Goal: Information Seeking & Learning: Learn about a topic

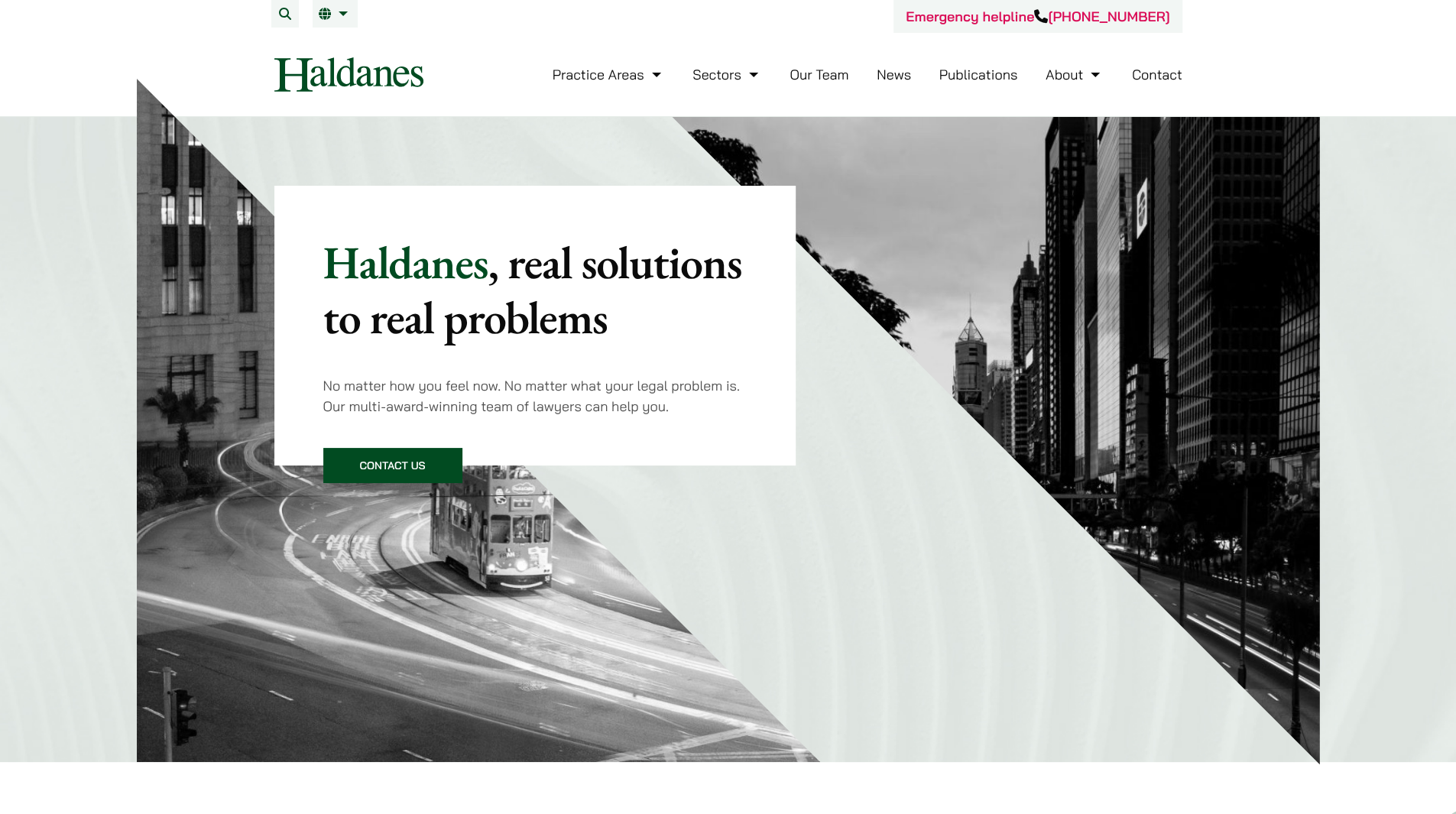
click at [837, 430] on div "Haldanes , real solutions to real problems No matter how you feel now. No matte…" at bounding box center [728, 291] width 908 height 348
click at [742, 75] on link "Sectors" at bounding box center [727, 74] width 69 height 18
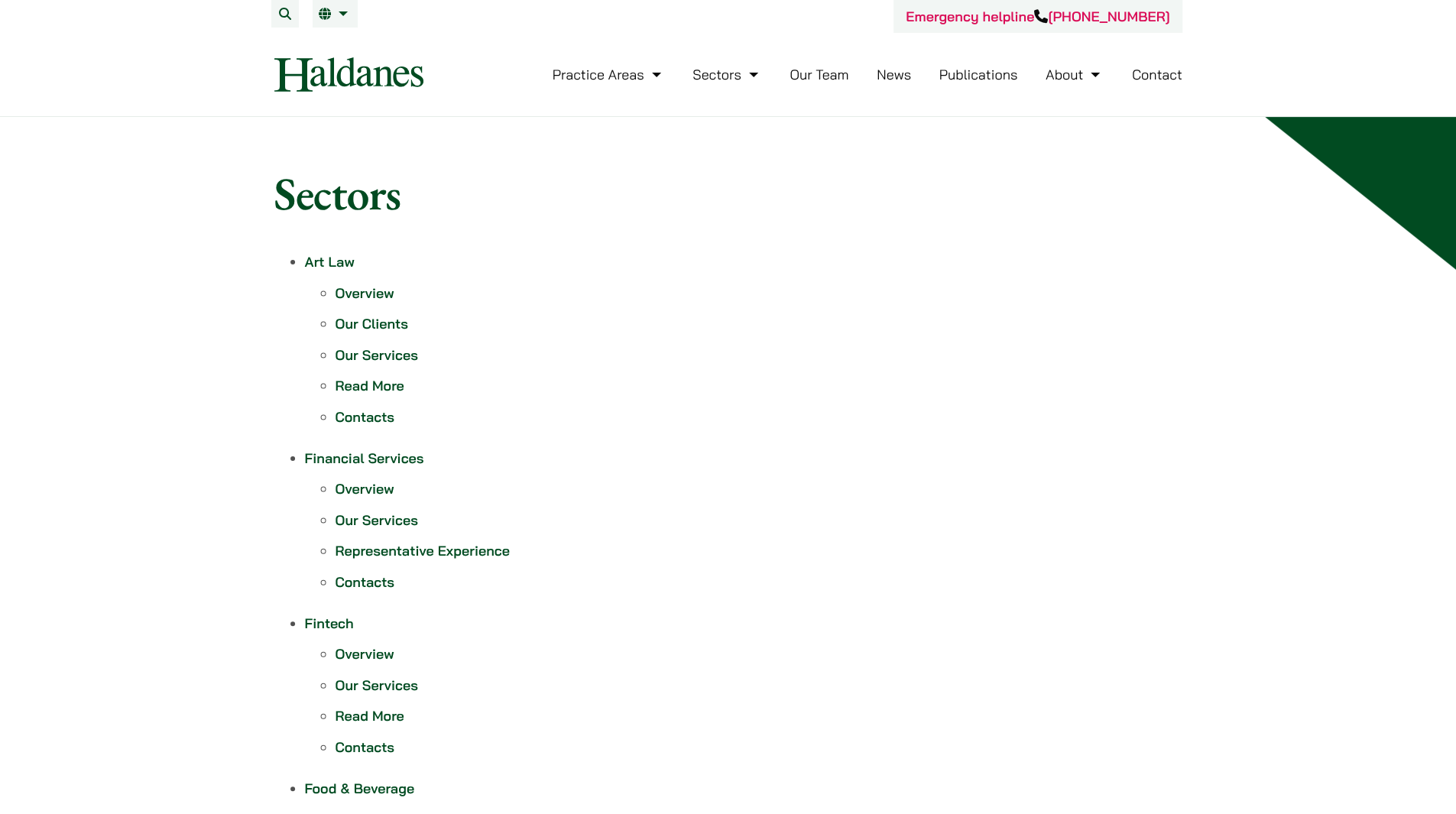
click at [999, 78] on link "Publications" at bounding box center [979, 74] width 79 height 18
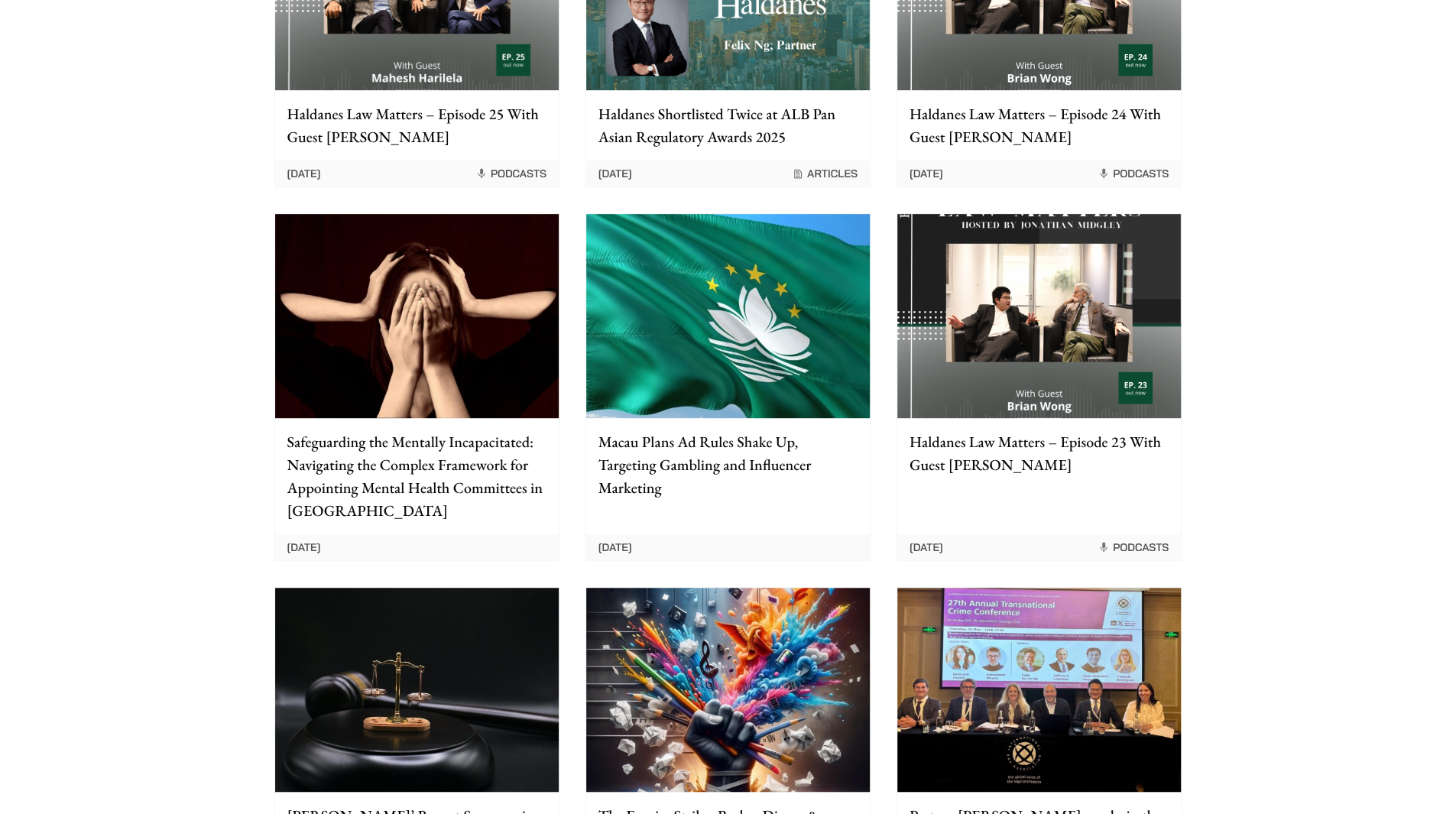
scroll to position [437, 0]
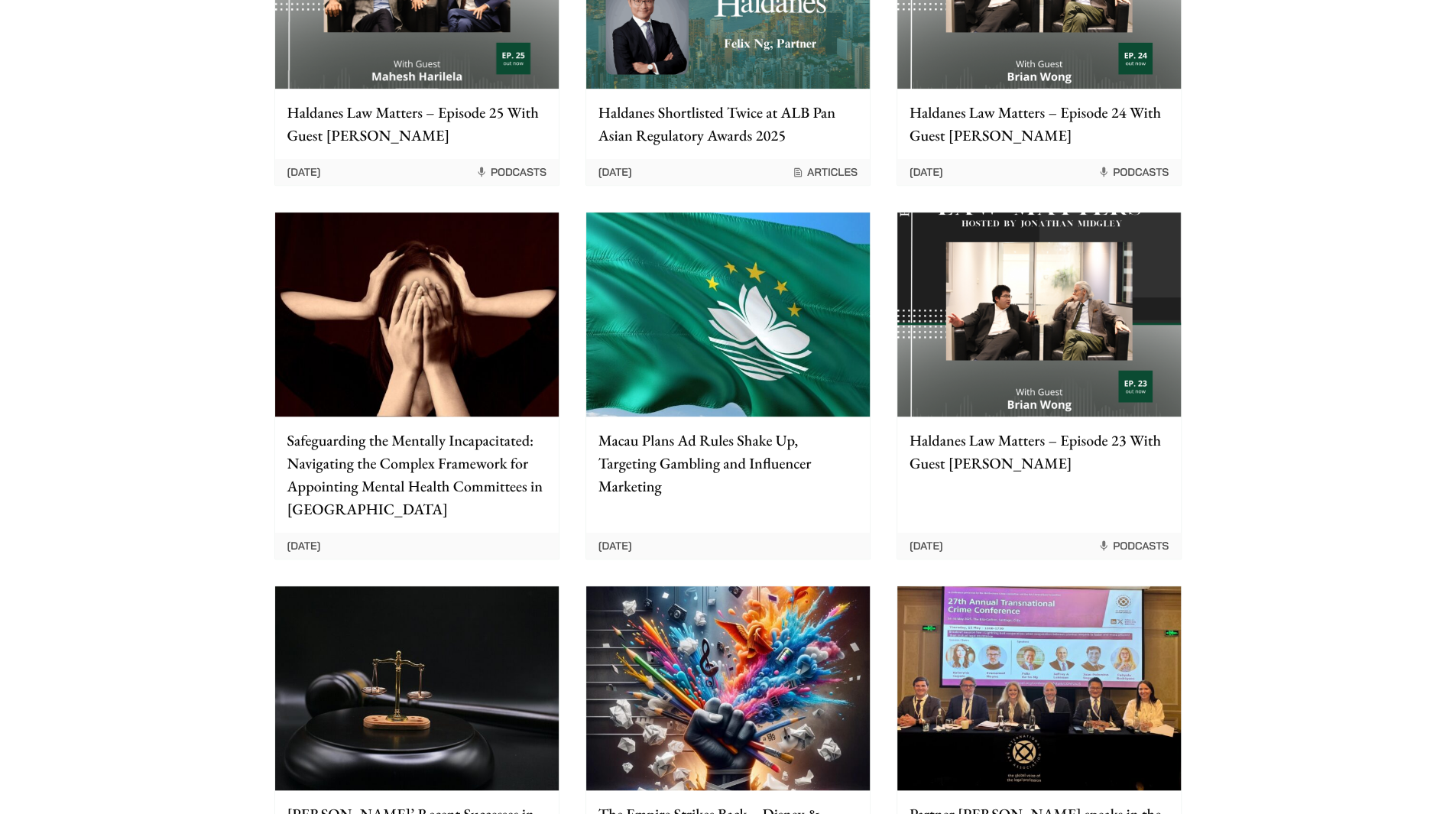
click at [442, 469] on p "Safeguarding the Mentally Incapacitated: Navigating the Complex Framework for A…" at bounding box center [417, 474] width 259 height 91
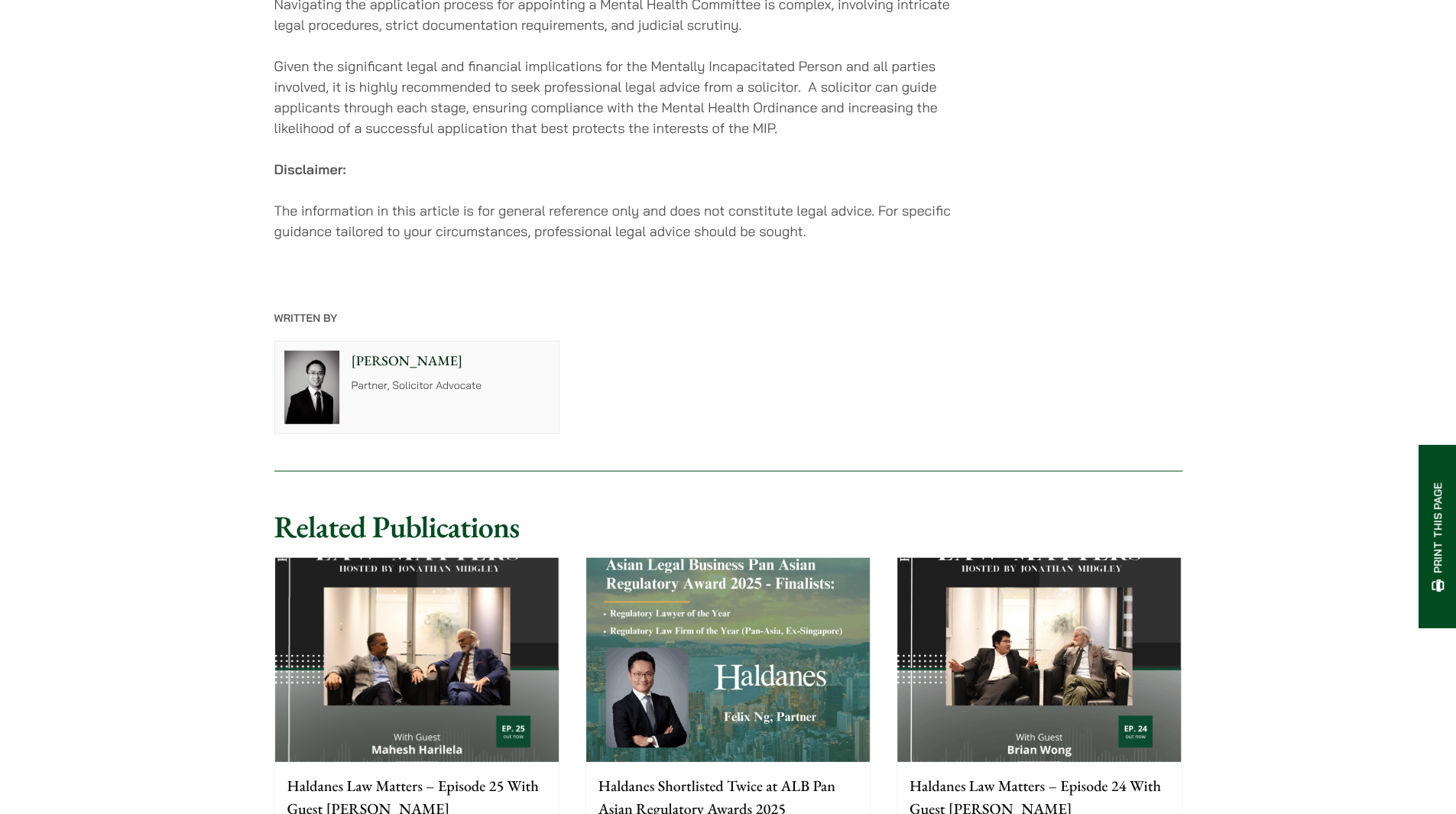
scroll to position [2776, 0]
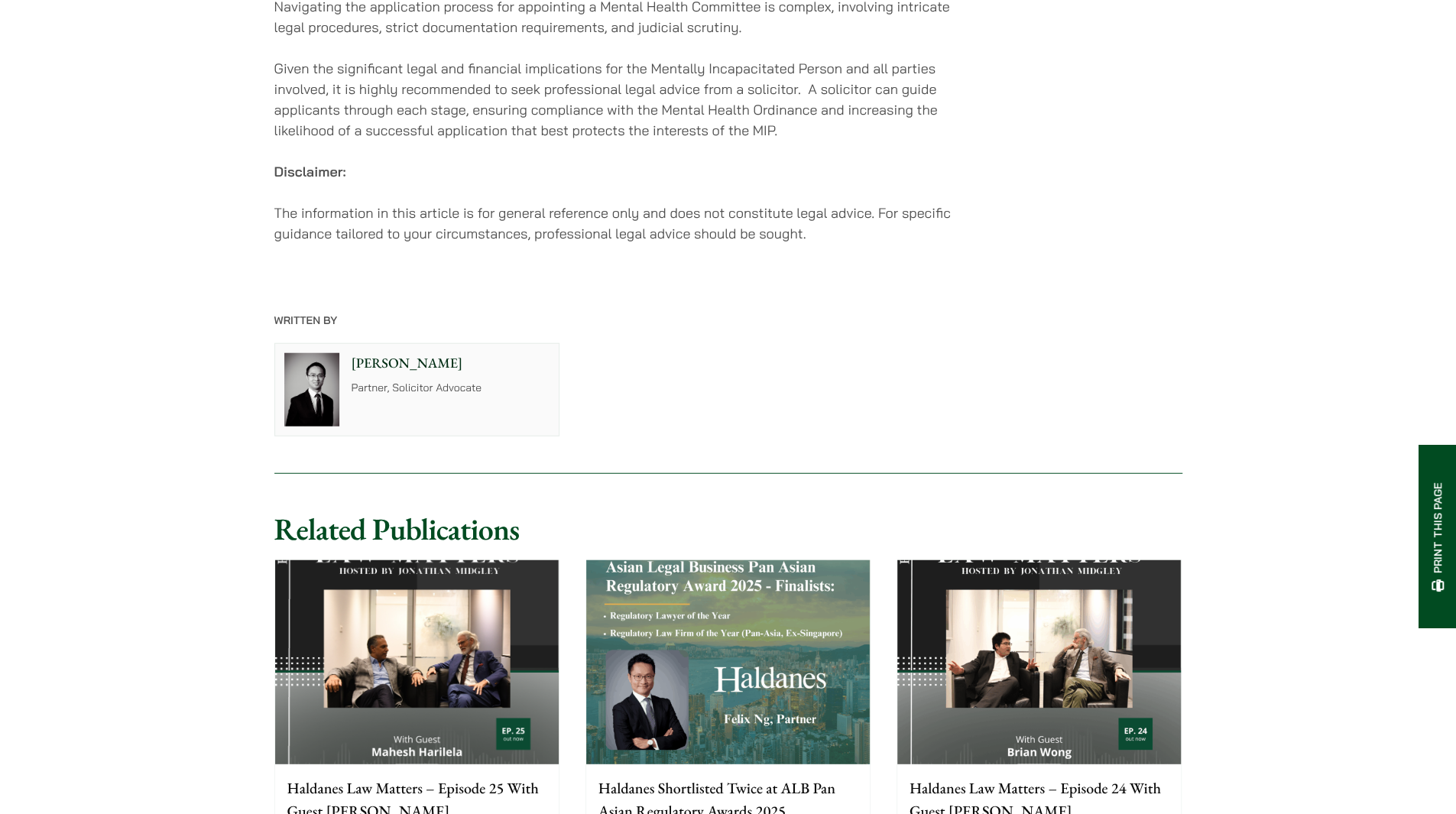
click at [483, 662] on img at bounding box center [416, 662] width 284 height 204
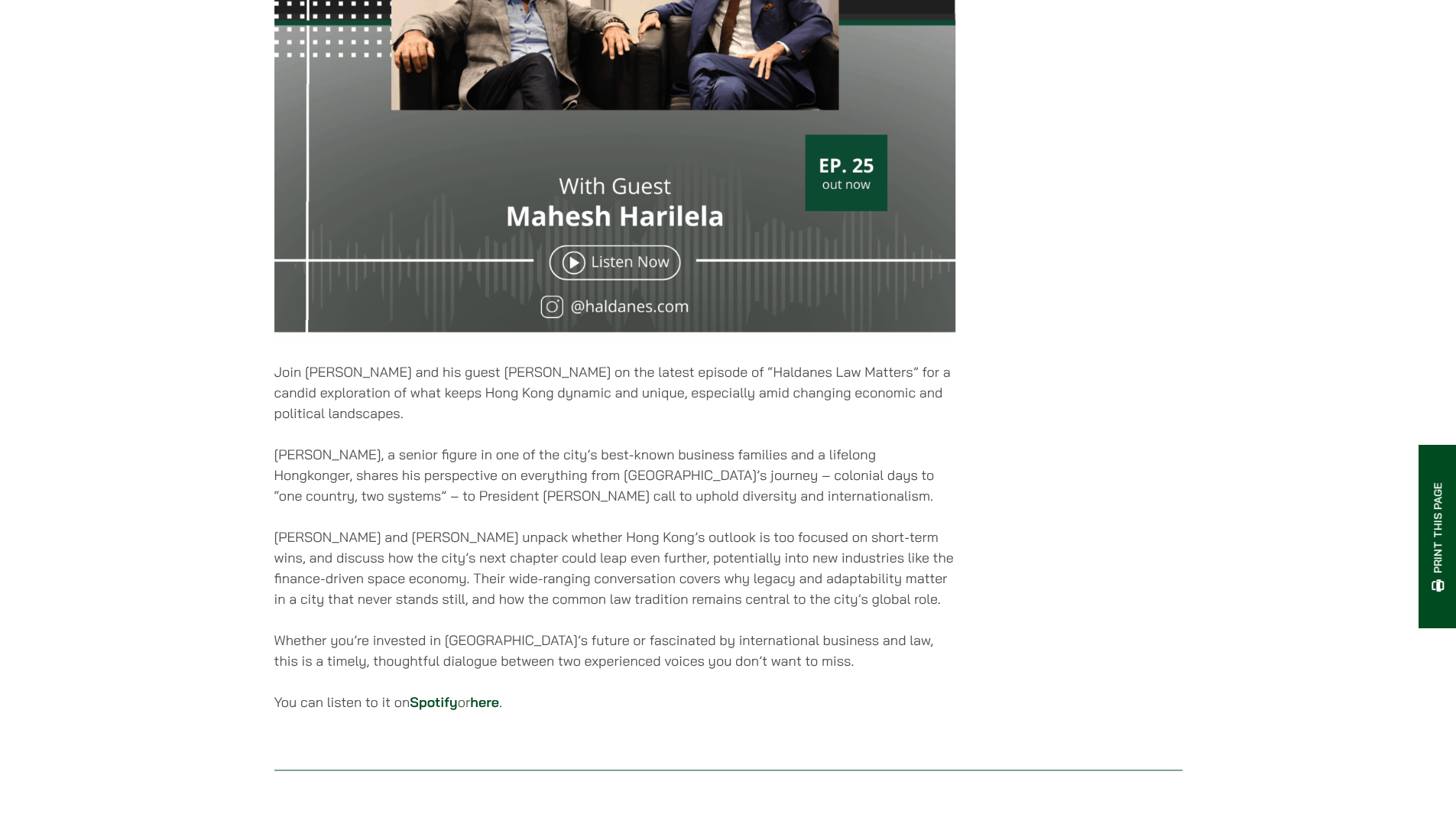
scroll to position [655, 0]
